Goal: Check status: Check status

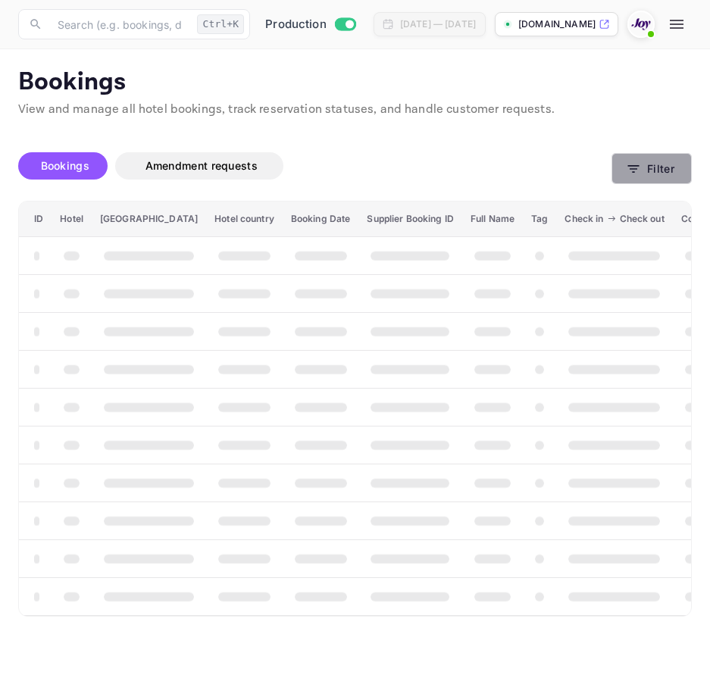
click at [647, 153] on button "Filter" at bounding box center [651, 168] width 80 height 31
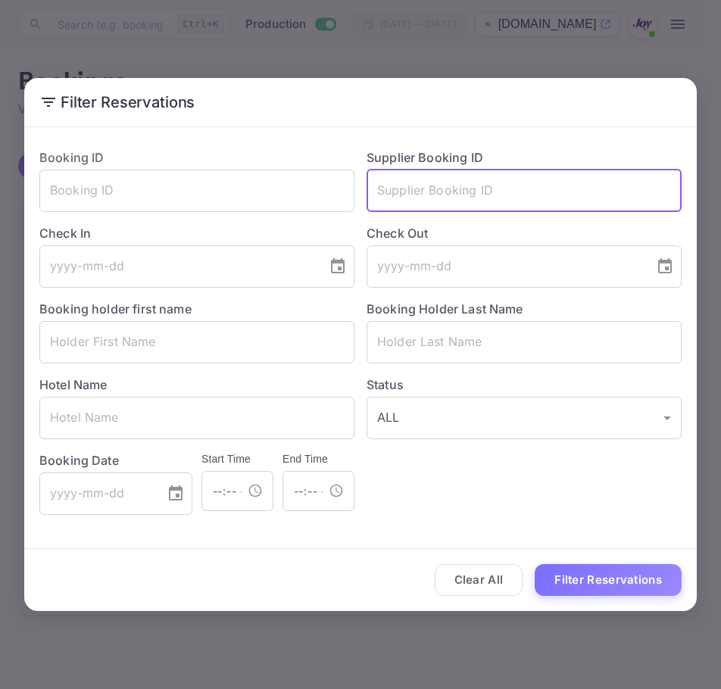
click at [469, 186] on input "text" at bounding box center [524, 191] width 315 height 42
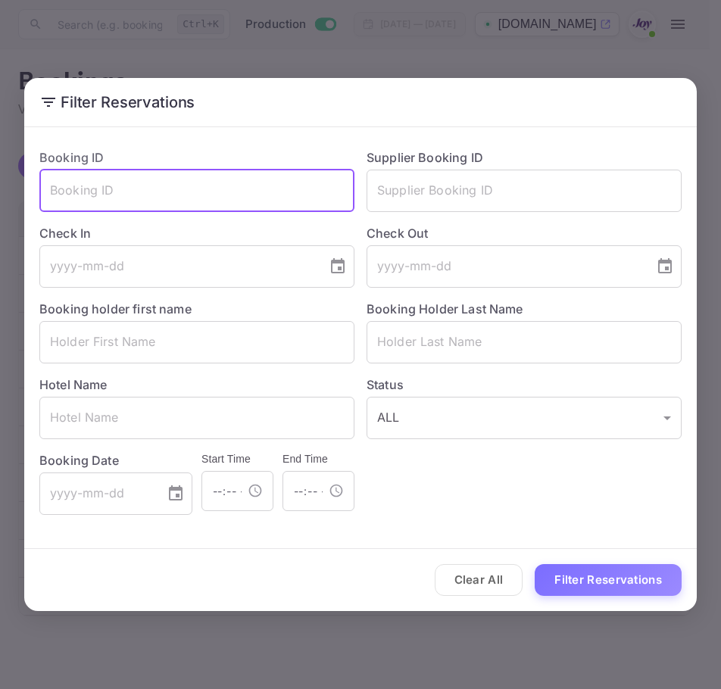
click at [289, 185] on input "text" at bounding box center [196, 191] width 315 height 42
paste input "8844387"
type input "8844387"
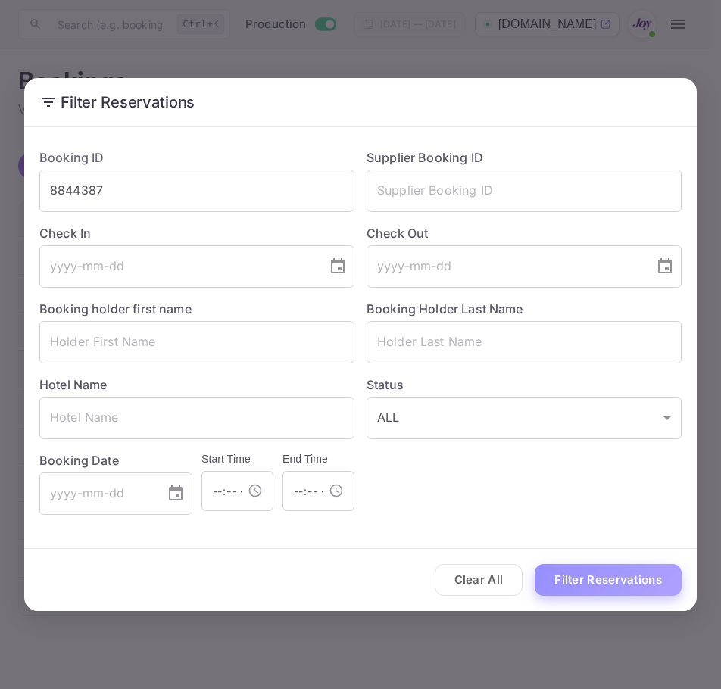
click at [564, 579] on button "Filter Reservations" at bounding box center [608, 580] width 147 height 33
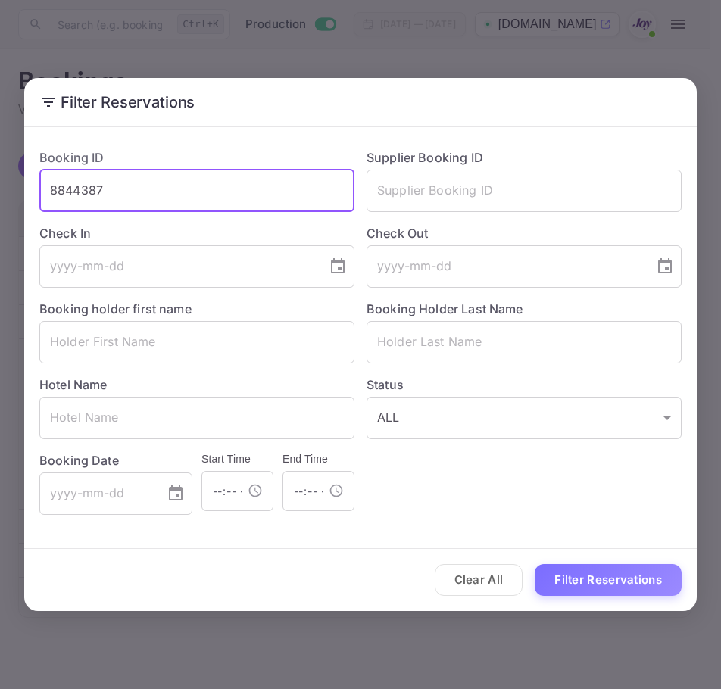
drag, startPoint x: 213, startPoint y: 191, endPoint x: 45, endPoint y: 163, distance: 169.8
click at [45, 163] on div "Booking ID 8844387 ​" at bounding box center [190, 174] width 327 height 76
click at [78, 413] on input "text" at bounding box center [196, 418] width 315 height 42
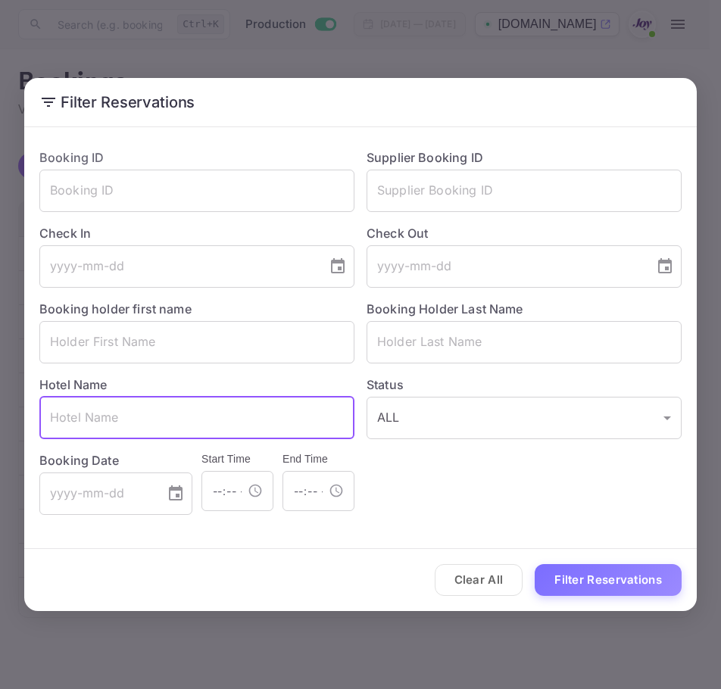
paste input "[PERSON_NAME]"
type input "[PERSON_NAME]"
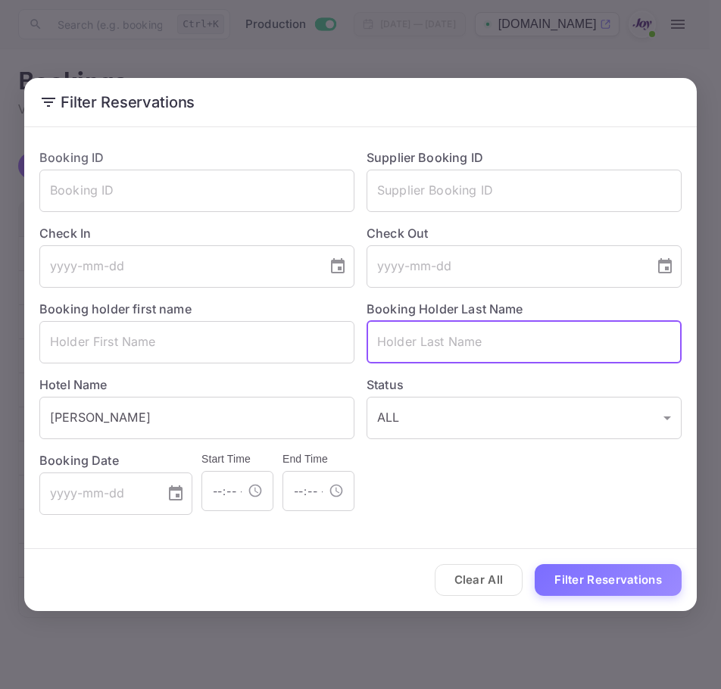
click at [470, 330] on input "text" at bounding box center [524, 342] width 315 height 42
paste input "[PERSON_NAME]"
type input "[PERSON_NAME]"
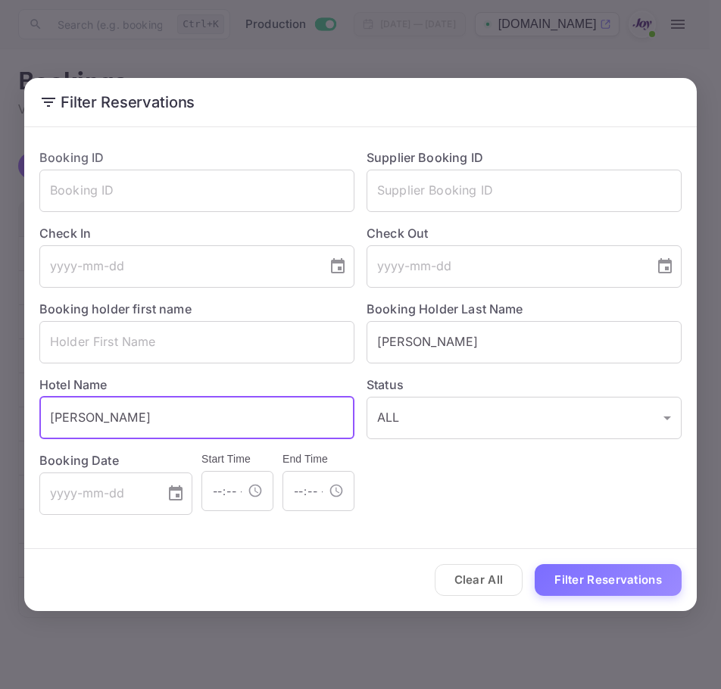
click at [52, 421] on input "[PERSON_NAME]" at bounding box center [196, 418] width 315 height 42
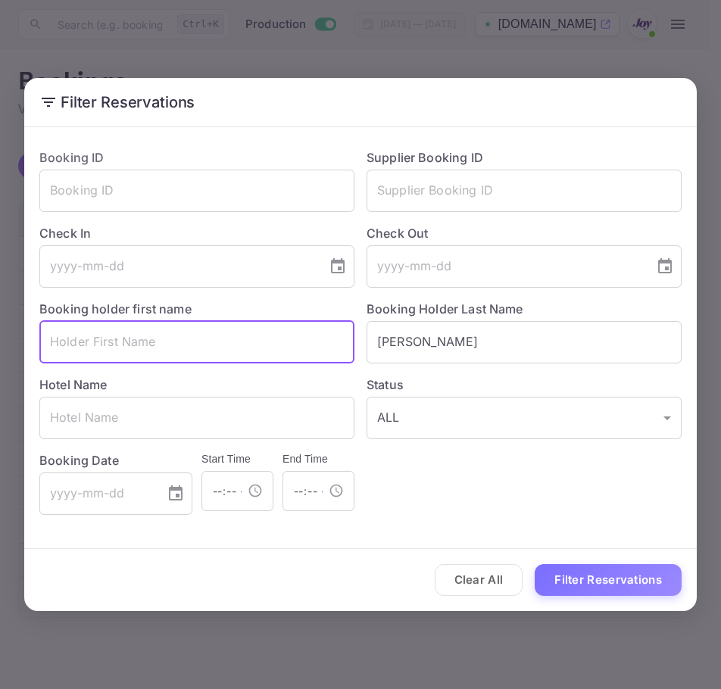
click at [92, 342] on input "text" at bounding box center [196, 342] width 315 height 42
paste input "[PERSON_NAME]"
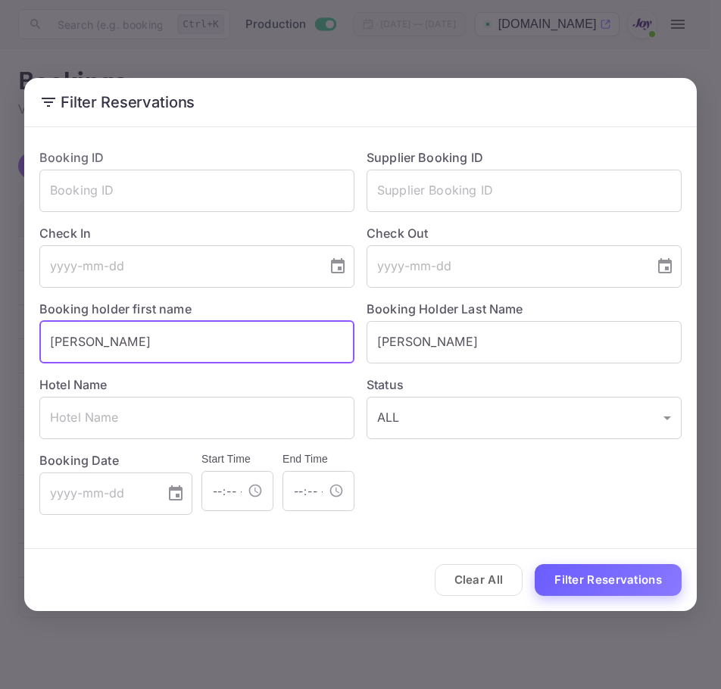
type input "[PERSON_NAME]"
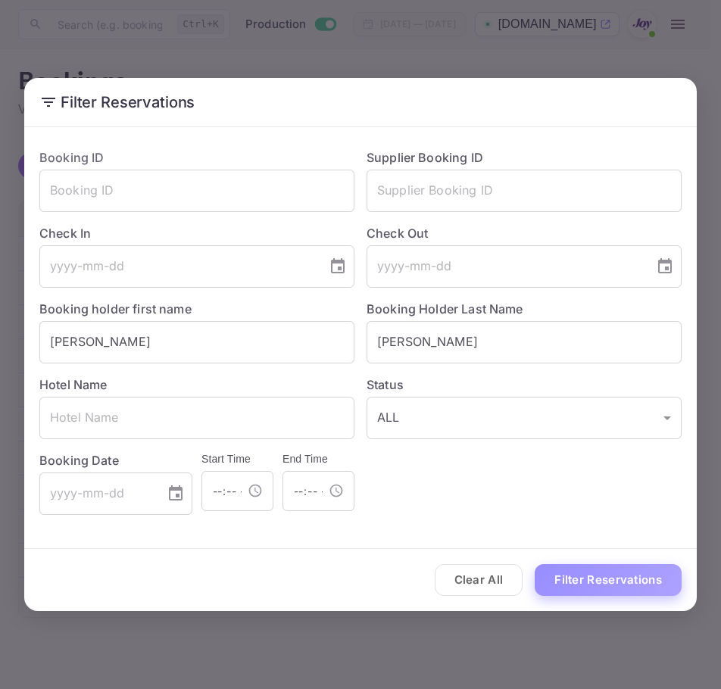
click at [614, 571] on button "Filter Reservations" at bounding box center [608, 580] width 147 height 33
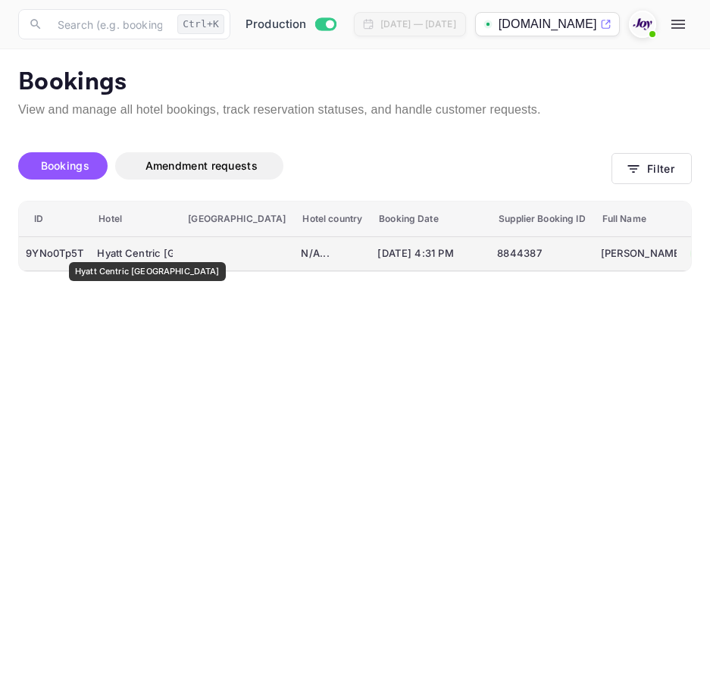
click at [122, 252] on div "Hyatt Centric [GEOGRAPHIC_DATA]" at bounding box center [135, 254] width 76 height 24
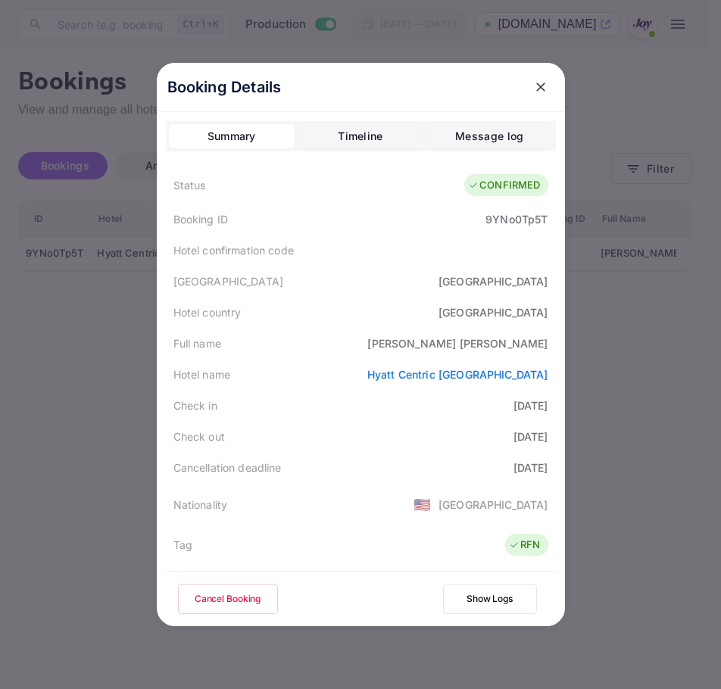
click at [340, 125] on button "Timeline" at bounding box center [361, 136] width 126 height 24
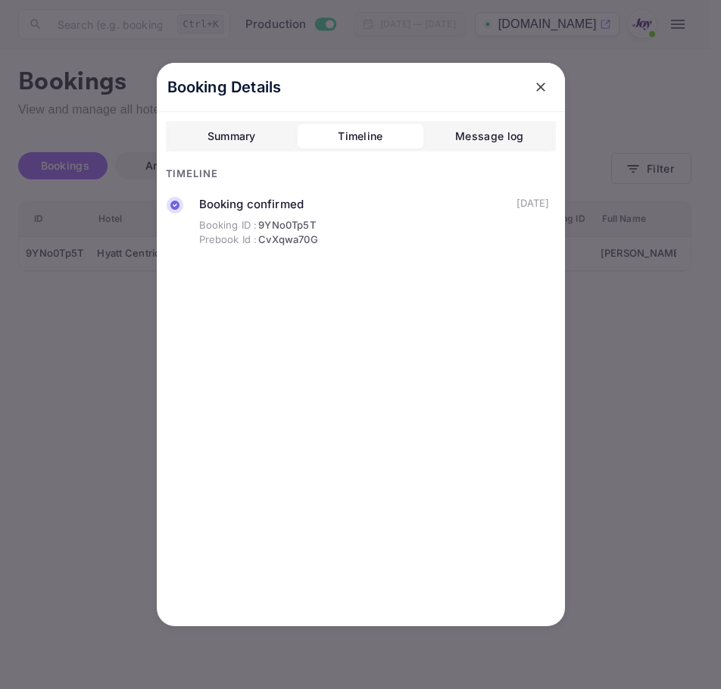
click at [484, 148] on div "Summary Timeline Message log" at bounding box center [361, 136] width 390 height 30
click at [478, 130] on div "Message log" at bounding box center [489, 136] width 68 height 18
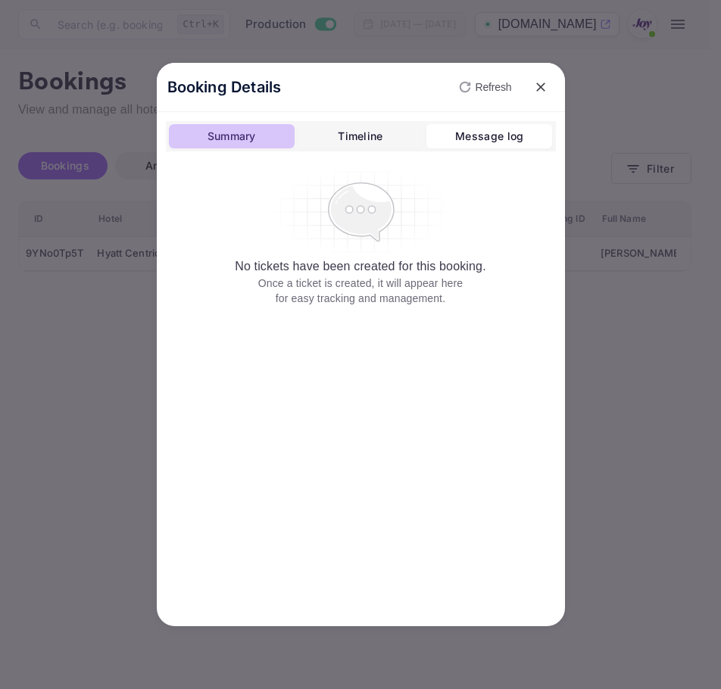
click at [214, 136] on div "Summary" at bounding box center [232, 136] width 48 height 18
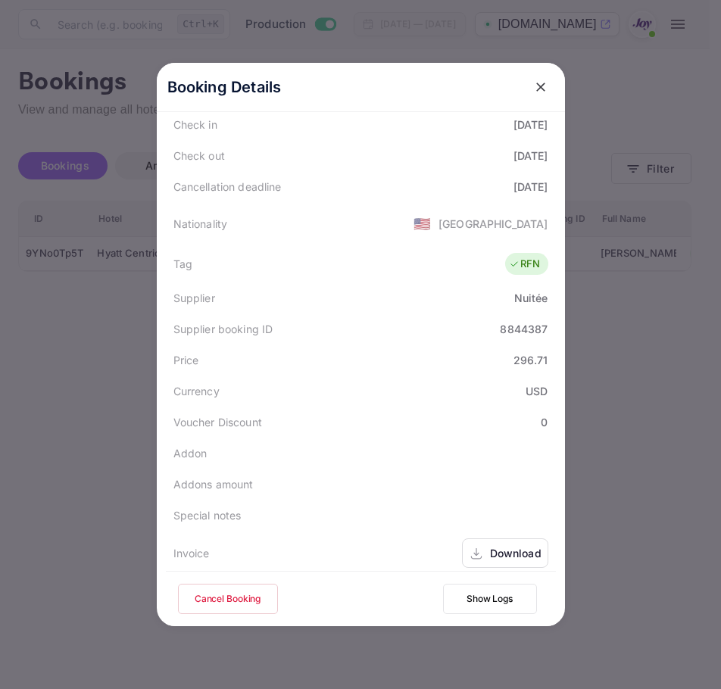
scroll to position [336, 0]
